Goal: Information Seeking & Learning: Learn about a topic

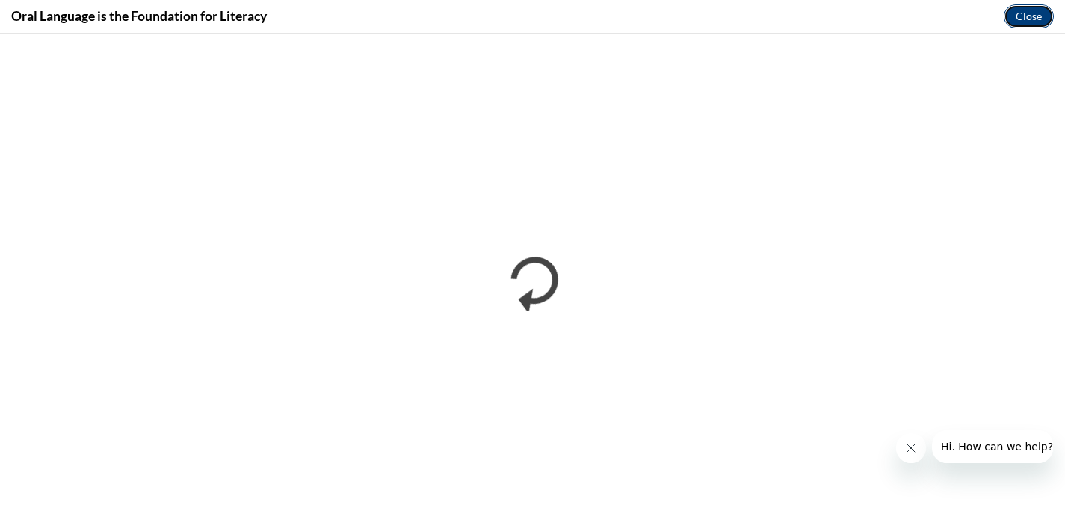
click at [1032, 7] on button "Close" at bounding box center [1029, 16] width 50 height 24
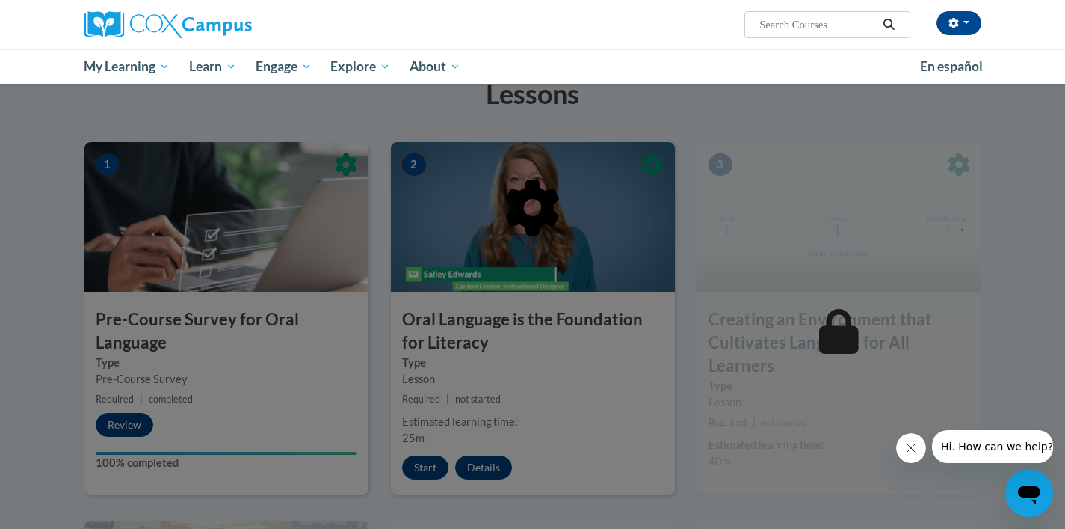
click at [542, 336] on div at bounding box center [532, 284] width 897 height 284
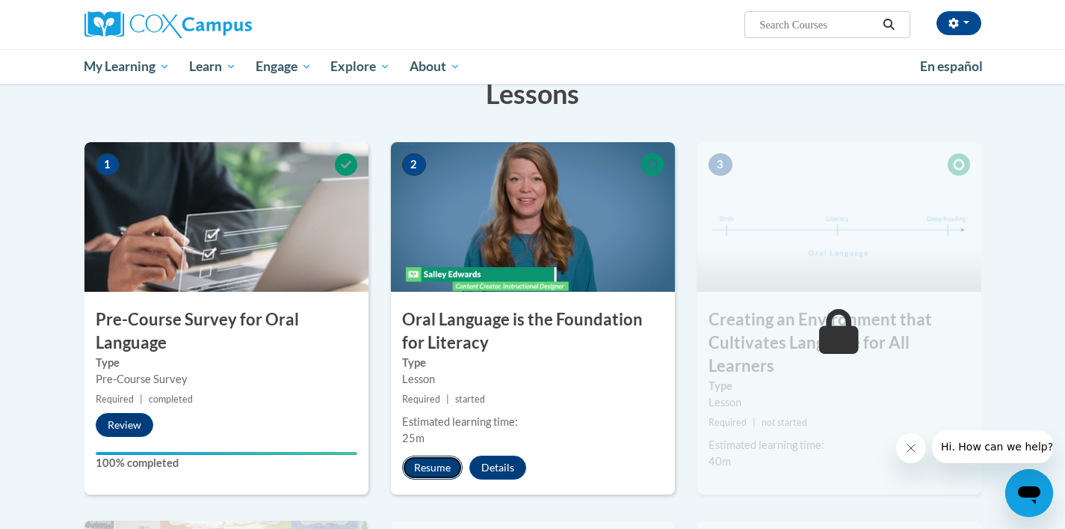
click at [434, 472] on button "Resume" at bounding box center [432, 467] width 61 height 24
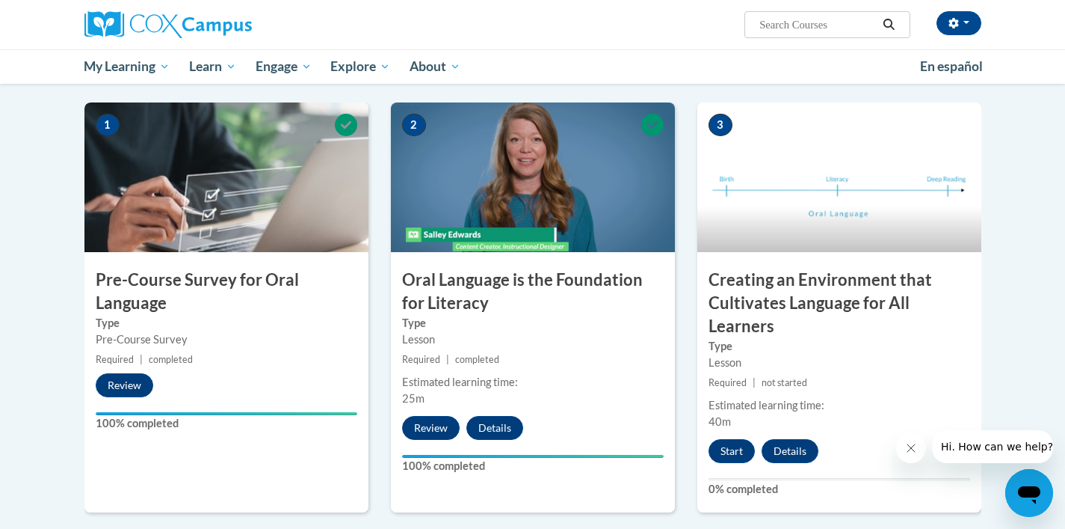
scroll to position [278, 0]
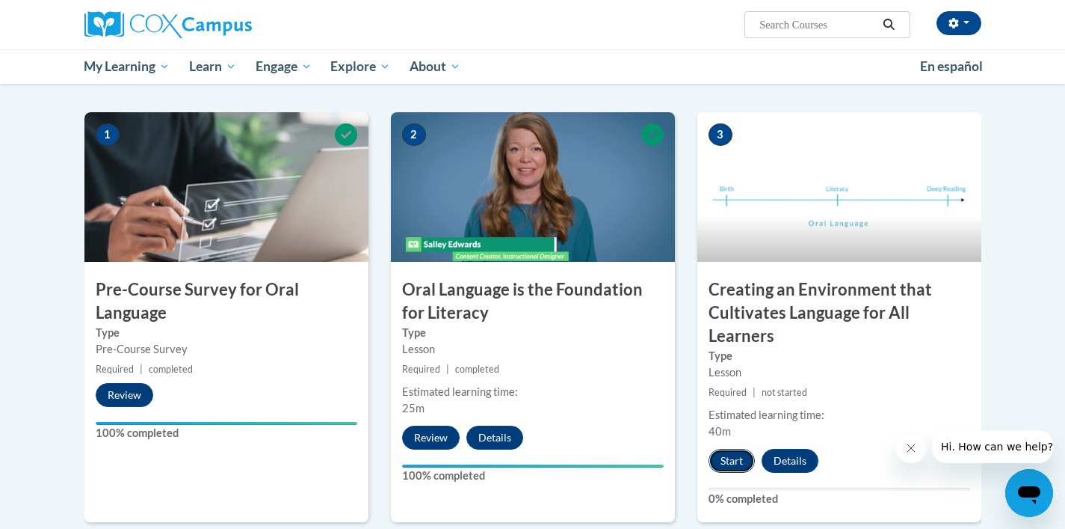
click at [735, 466] on button "Start" at bounding box center [732, 461] width 46 height 24
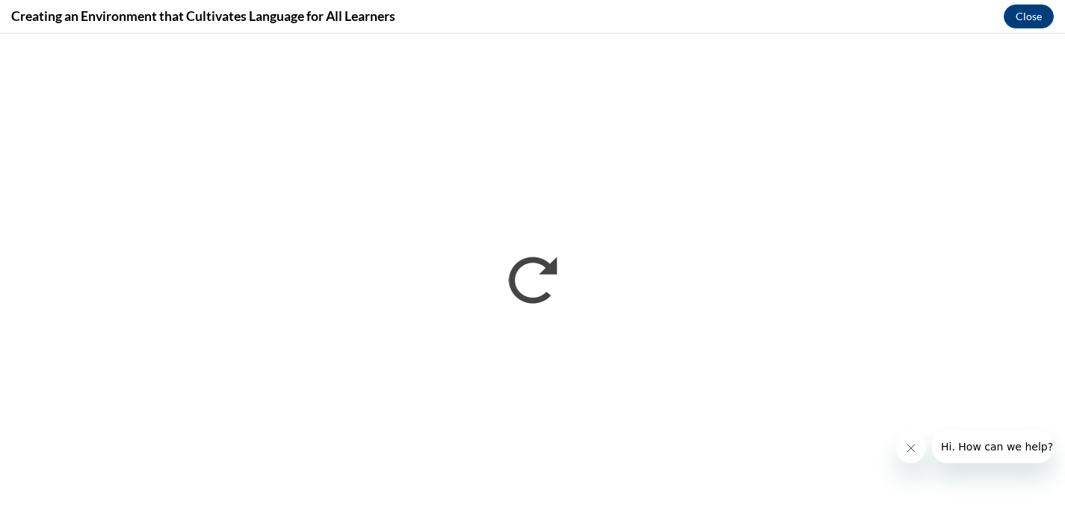
scroll to position [0, 0]
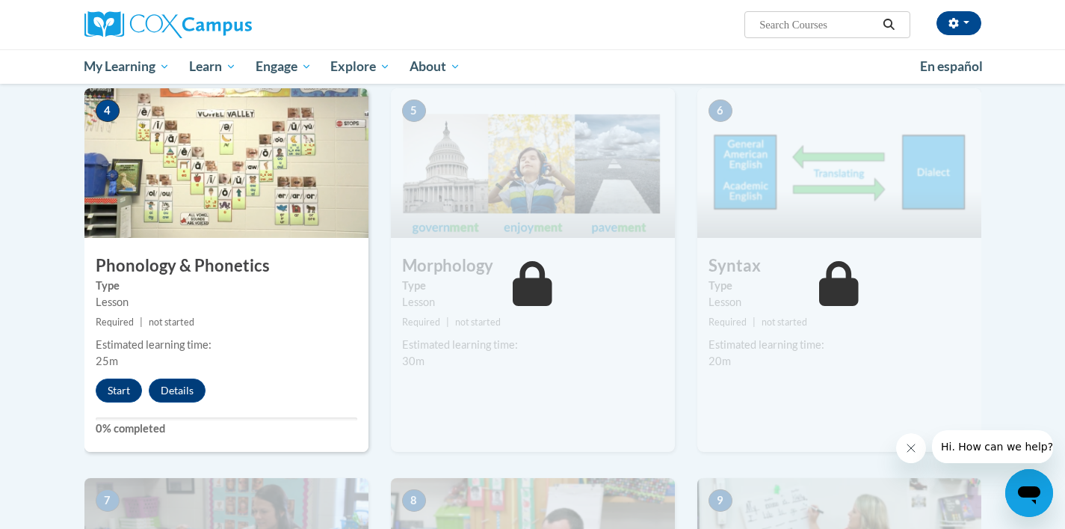
scroll to position [720, 0]
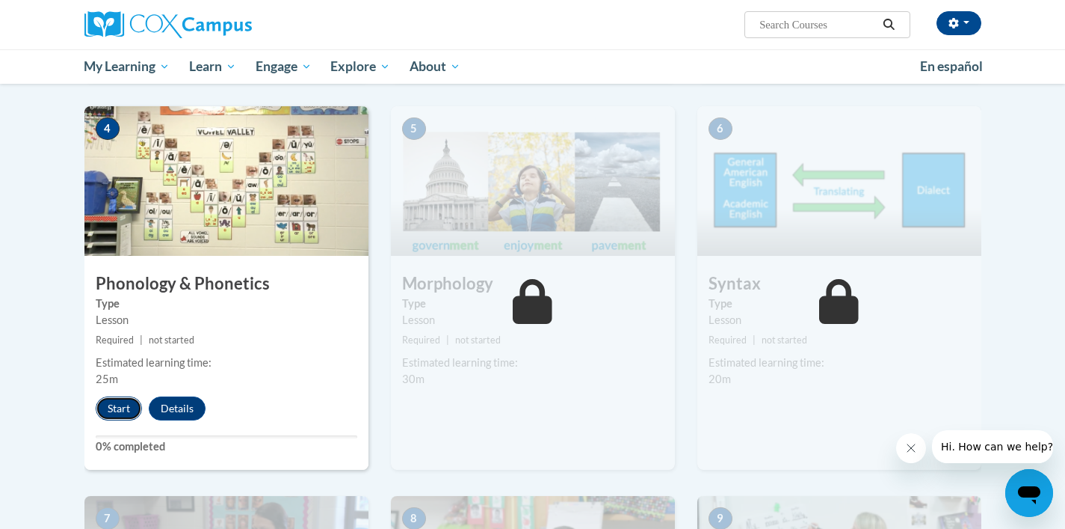
click at [138, 404] on button "Start" at bounding box center [119, 408] width 46 height 24
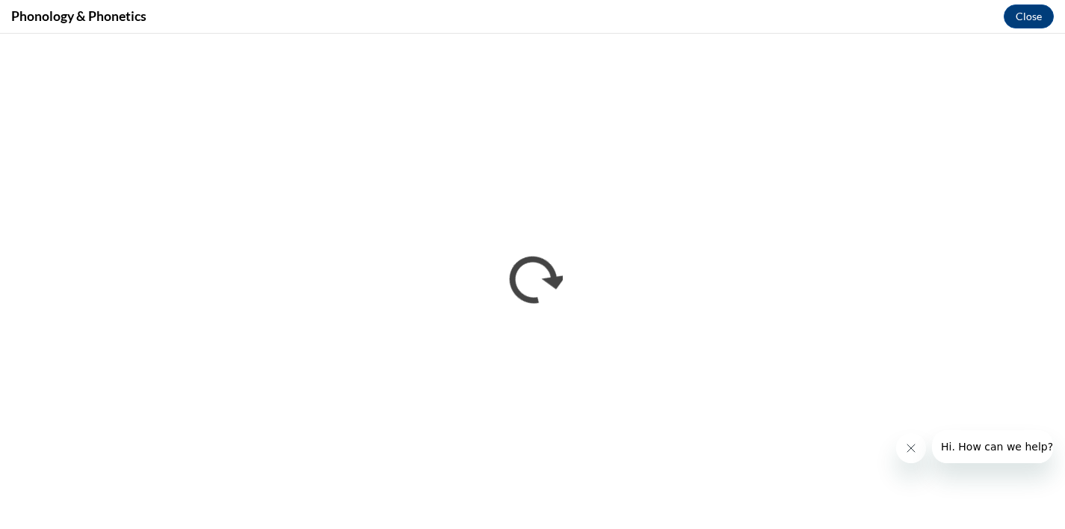
scroll to position [0, 0]
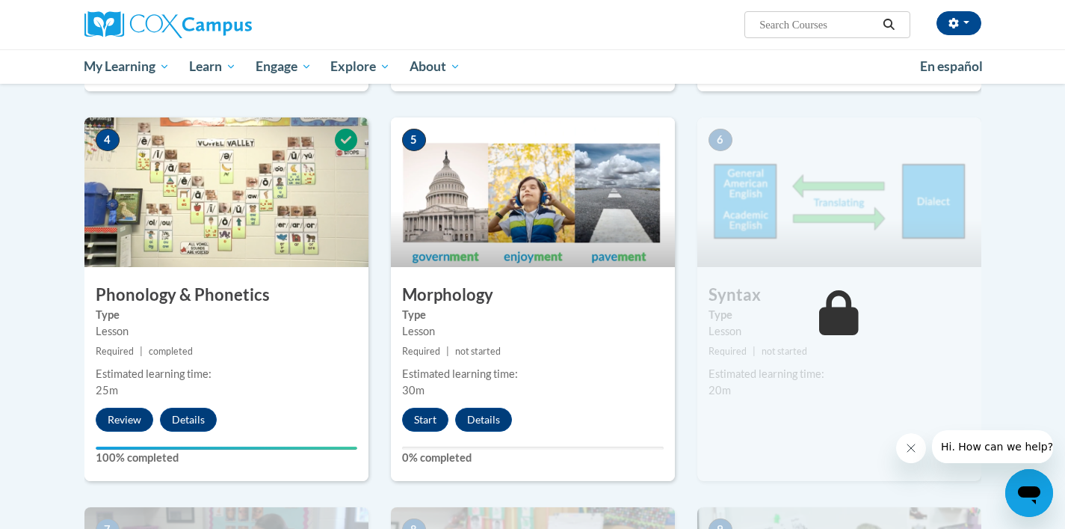
scroll to position [709, 0]
click at [415, 415] on button "Start" at bounding box center [425, 419] width 46 height 24
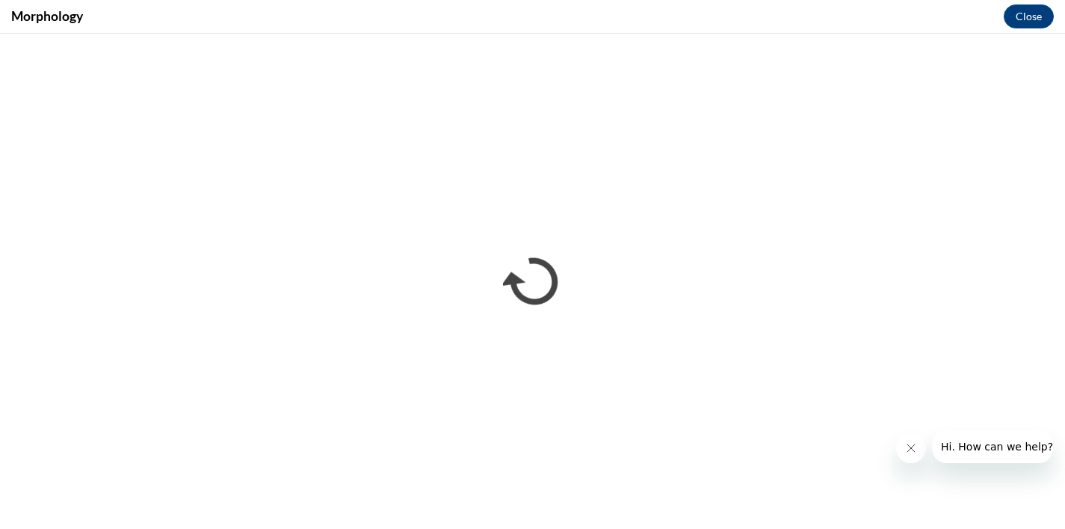
scroll to position [0, 0]
